Goal: Task Accomplishment & Management: Manage account settings

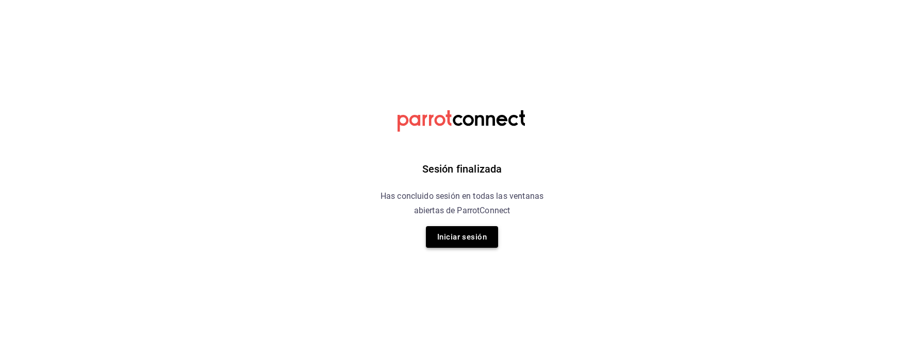
click at [471, 239] on button "Iniciar sesión" at bounding box center [462, 237] width 72 height 22
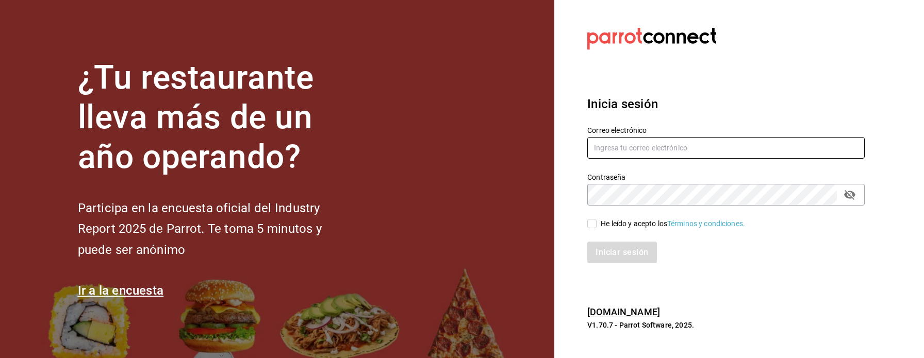
type input "[EMAIL_ADDRESS][DOMAIN_NAME]"
drag, startPoint x: 614, startPoint y: 226, endPoint x: 613, endPoint y: 233, distance: 6.2
click at [613, 226] on div "He leído y acepto los Términos y condiciones." at bounding box center [673, 224] width 144 height 11
click at [597, 226] on input "He leído y acepto los Términos y condiciones." at bounding box center [591, 223] width 9 height 9
checkbox input "true"
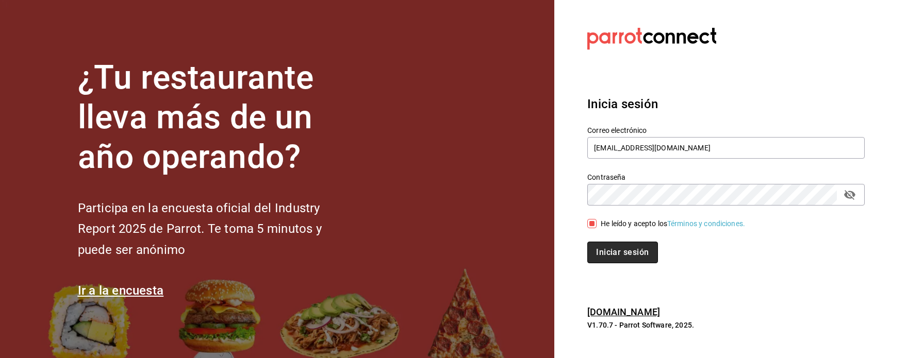
click at [613, 253] on button "Iniciar sesión" at bounding box center [622, 253] width 70 height 22
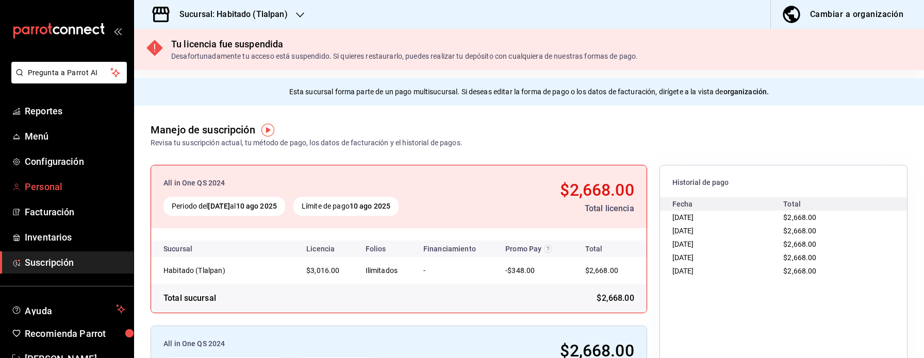
click at [46, 191] on span "Personal" at bounding box center [75, 187] width 101 height 14
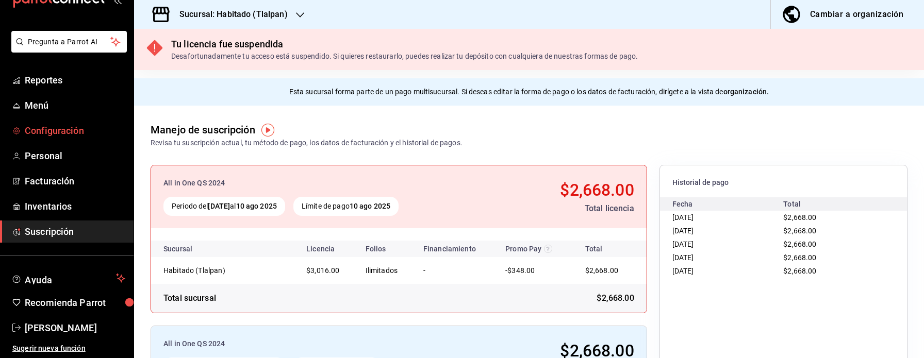
click at [93, 130] on span "Configuración" at bounding box center [75, 131] width 101 height 14
click at [66, 332] on span "Alejandro Bruno" at bounding box center [75, 328] width 101 height 14
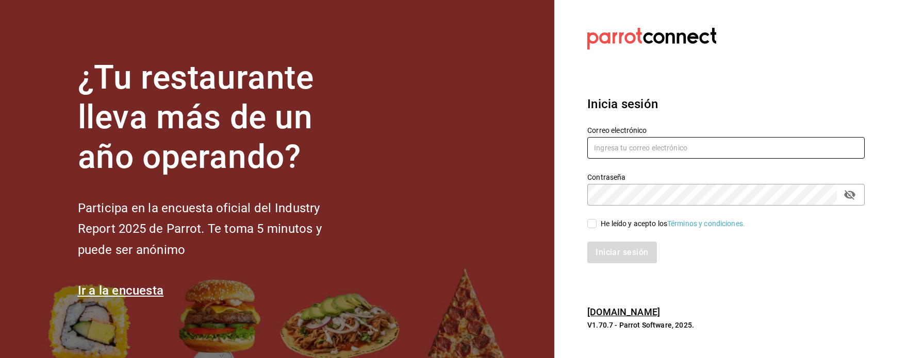
type input "[EMAIL_ADDRESS][DOMAIN_NAME]"
drag, startPoint x: 604, startPoint y: 224, endPoint x: 616, endPoint y: 231, distance: 14.3
click at [604, 224] on div "He leído y acepto los Términos y condiciones." at bounding box center [673, 224] width 144 height 11
click at [597, 224] on input "He leído y acepto los Términos y condiciones." at bounding box center [591, 223] width 9 height 9
checkbox input "true"
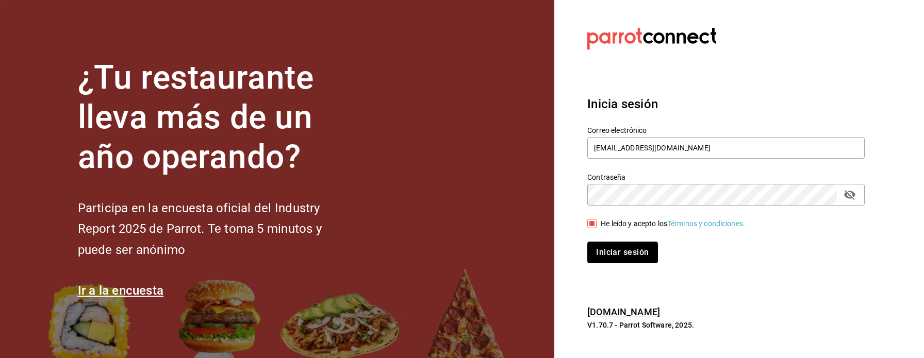
click at [624, 251] on button "Iniciar sesión" at bounding box center [622, 253] width 70 height 22
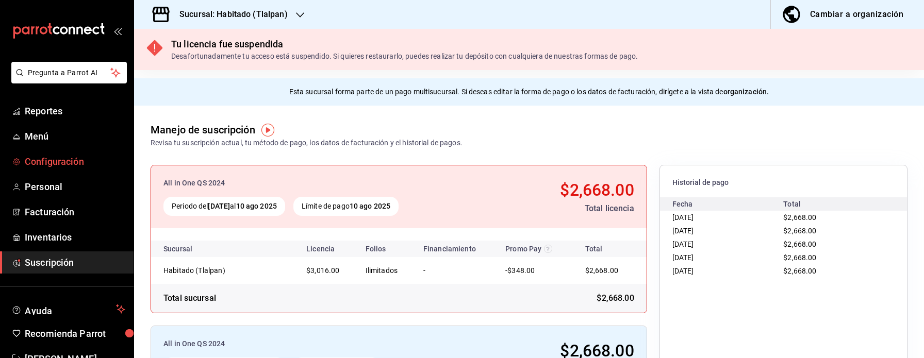
click at [71, 153] on link "Configuración" at bounding box center [67, 162] width 134 height 22
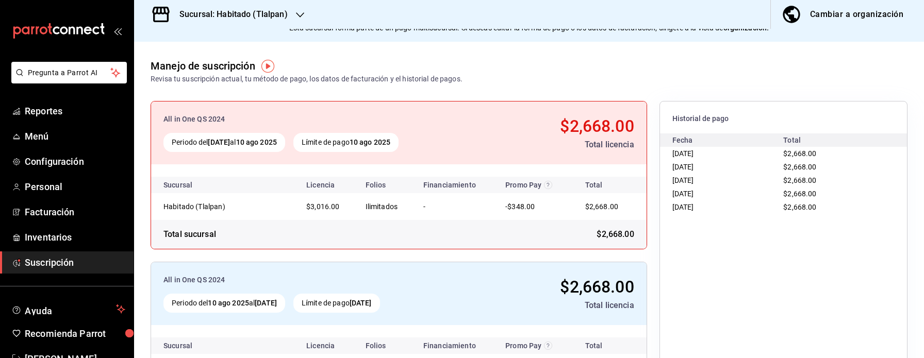
scroll to position [1, 0]
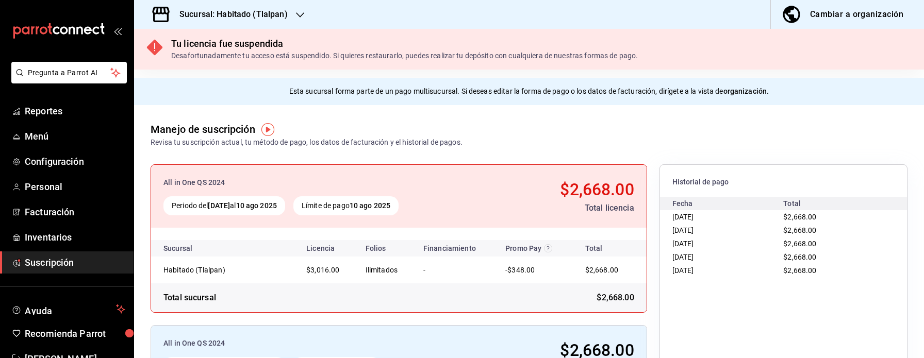
click at [285, 11] on h3 "Sucursal: Habitado (Tlalpan)" at bounding box center [229, 14] width 117 height 12
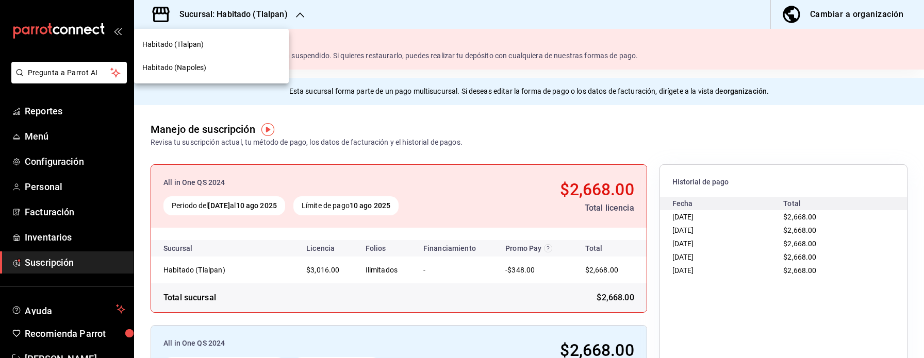
click at [236, 64] on div "Habitado (Napoles)" at bounding box center [211, 67] width 138 height 11
